Goal: Check status: Check status

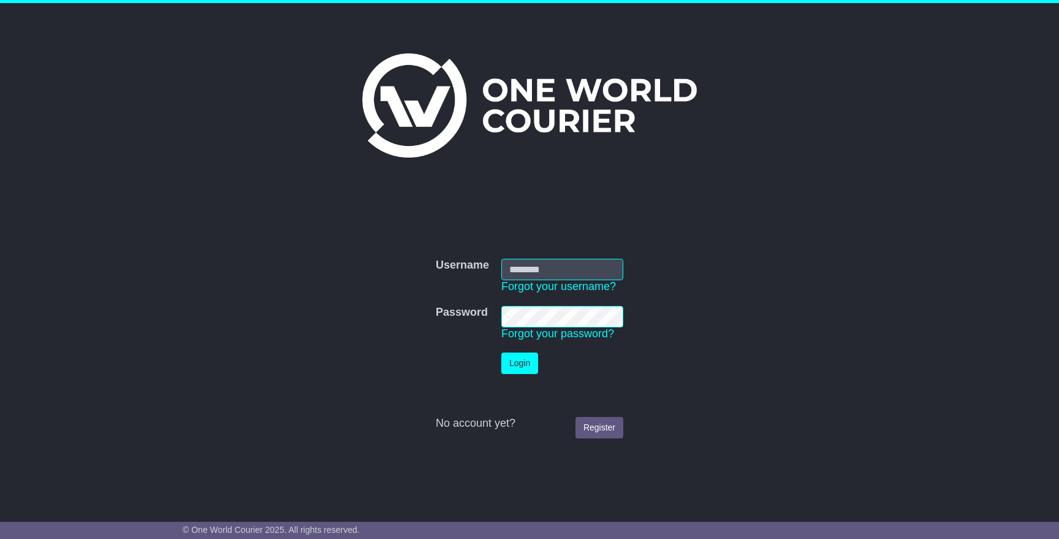
click at [554, 271] on input "Username" at bounding box center [562, 269] width 122 height 21
type input "**********"
click at [514, 360] on button "Login" at bounding box center [519, 362] width 37 height 21
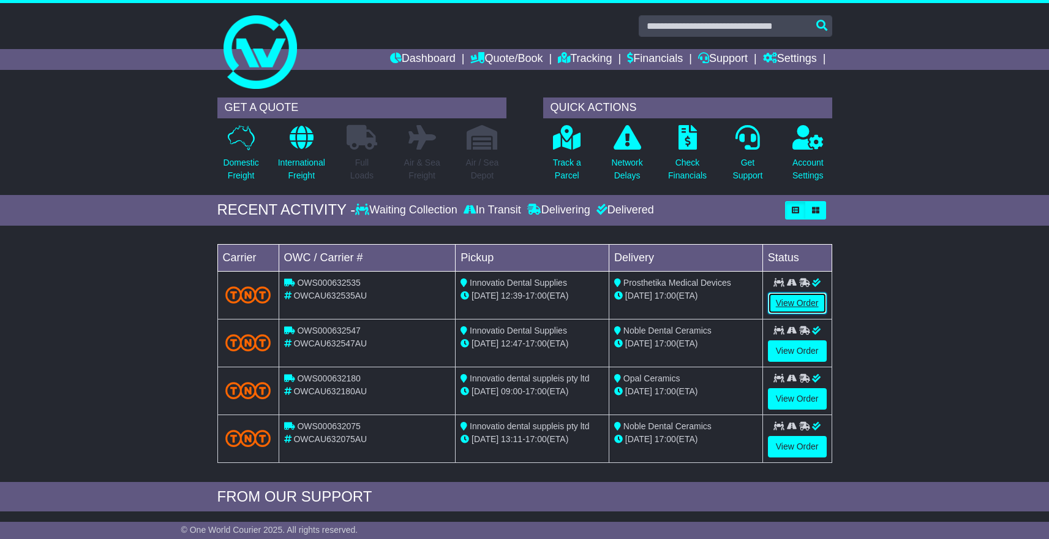
click at [792, 297] on link "View Order" at bounding box center [797, 302] width 59 height 21
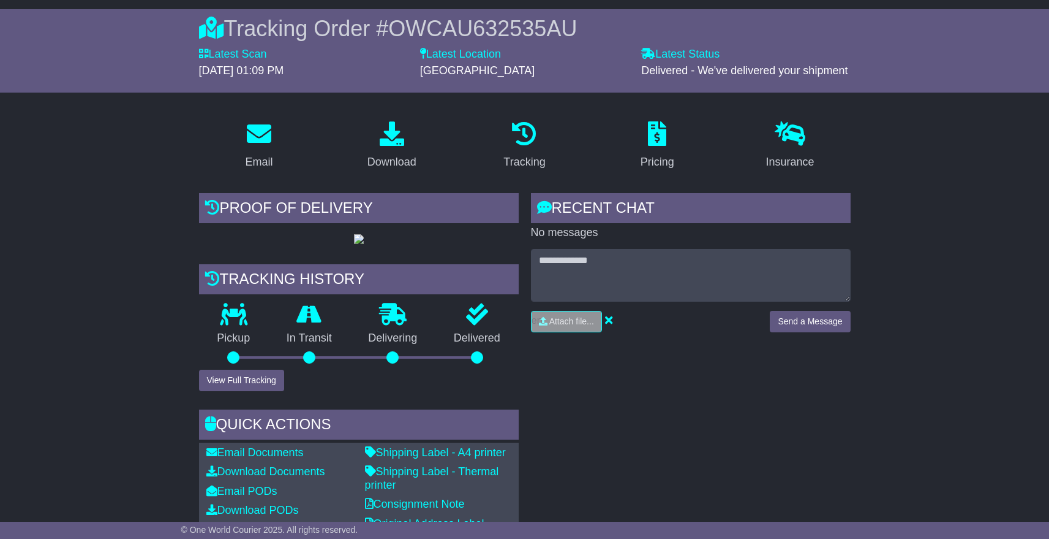
scroll to position [113, 0]
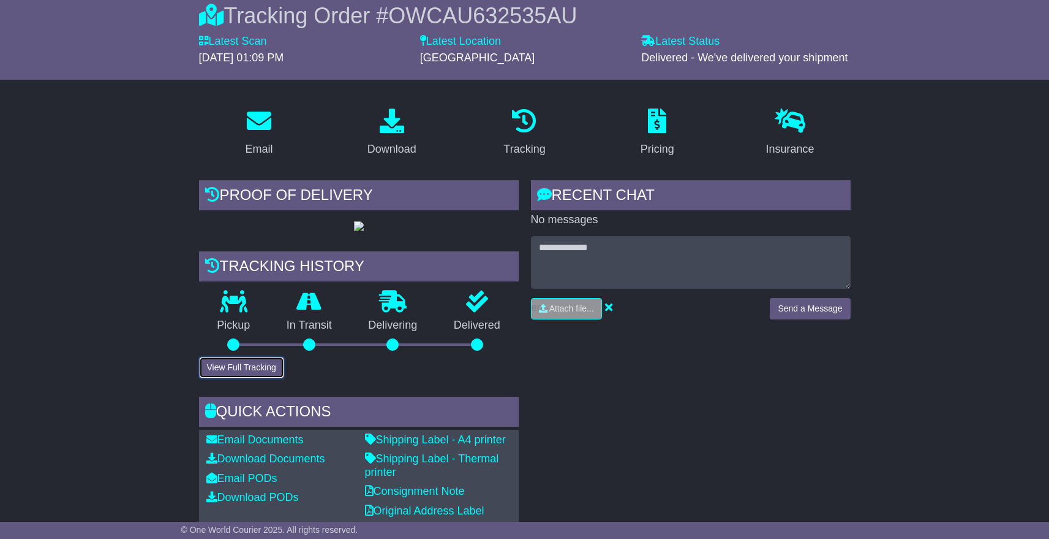
click at [241, 378] on button "View Full Tracking" at bounding box center [241, 367] width 85 height 21
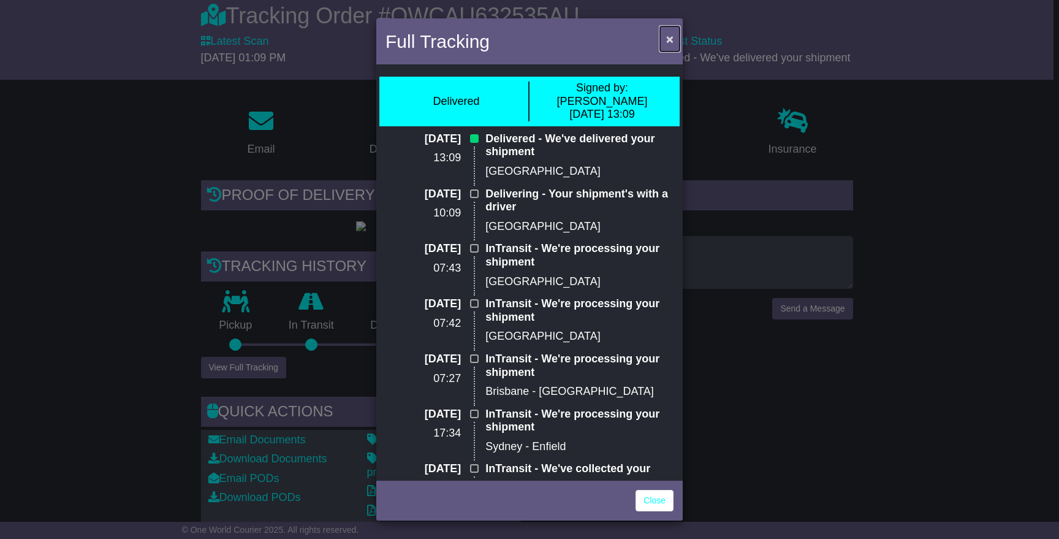
click at [675, 42] on button "×" at bounding box center [670, 38] width 20 height 25
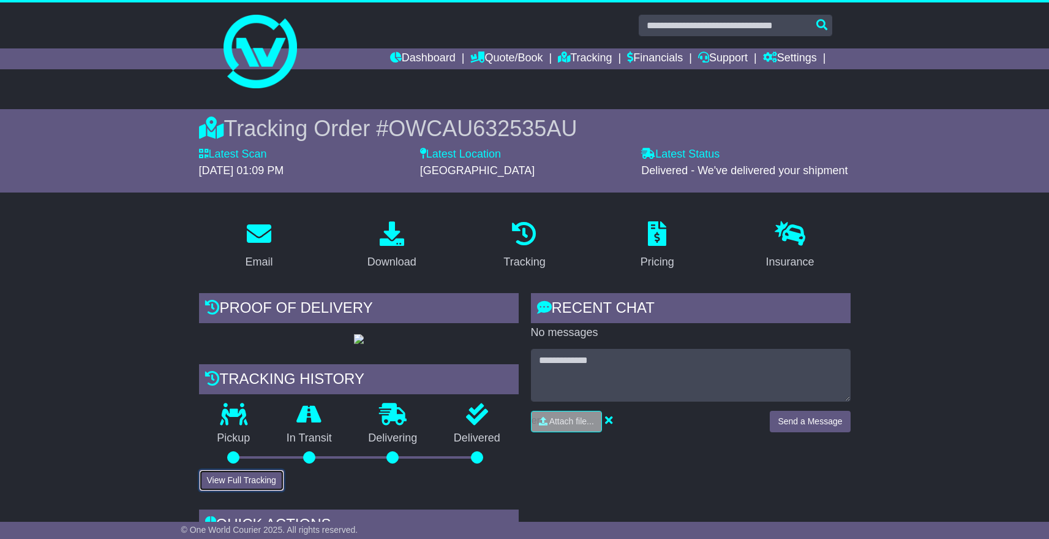
scroll to position [0, 0]
